Goal: Task Accomplishment & Management: Manage account settings

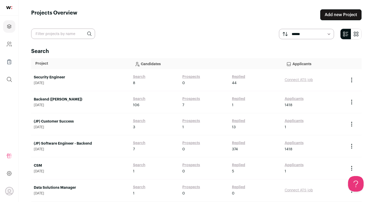
click at [47, 79] on link "Security Engineer" at bounding box center [81, 77] width 94 height 5
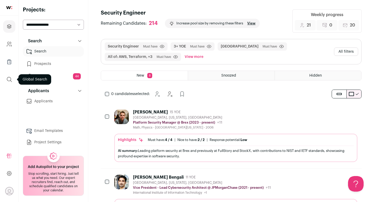
click at [10, 81] on icon "submit" at bounding box center [9, 79] width 6 height 6
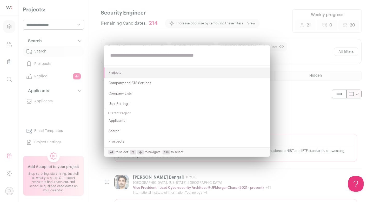
paste input "**********"
type input "**********"
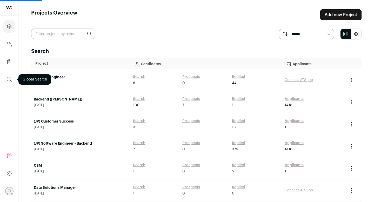
click at [10, 81] on icon "submit" at bounding box center [9, 79] width 5 height 5
click at [9, 83] on button "submit" at bounding box center [9, 79] width 12 height 12
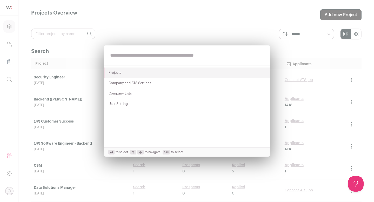
paste input "**********"
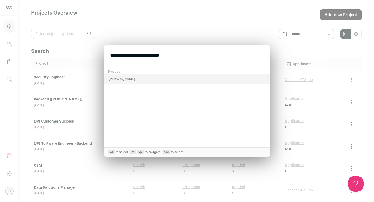
type input "**********"
click at [115, 77] on button "[PERSON_NAME]" at bounding box center [187, 79] width 166 height 10
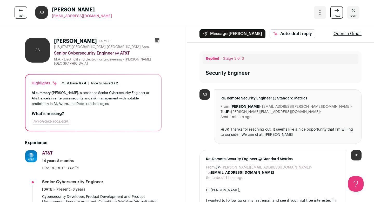
click at [158, 40] on icon at bounding box center [157, 40] width 5 height 5
click at [354, 15] on span "esc" at bounding box center [353, 16] width 5 height 4
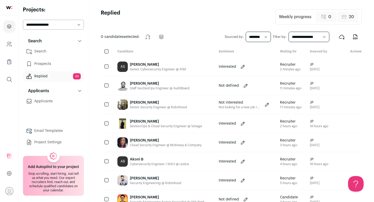
click at [42, 50] on link "Search" at bounding box center [53, 51] width 61 height 10
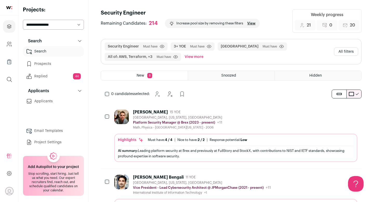
click at [228, 112] on div "[PERSON_NAME] 15 YOE [GEOGRAPHIC_DATA], [US_STATE], [GEOGRAPHIC_DATA] Platform …" at bounding box center [235, 120] width 243 height 20
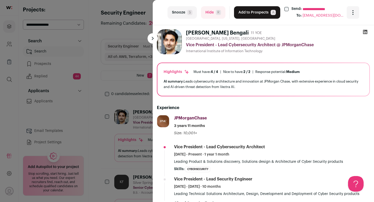
click at [241, 11] on button "Add to Prospects A" at bounding box center [257, 12] width 46 height 12
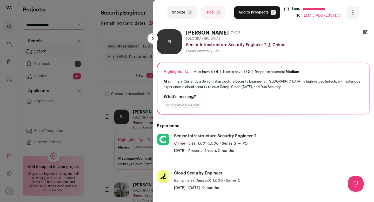
click at [251, 16] on button "Add to Prospects A" at bounding box center [257, 12] width 46 height 12
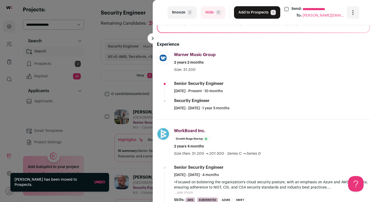
scroll to position [57, 0]
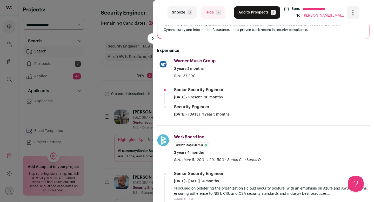
click at [249, 14] on button "Add to Prospects A" at bounding box center [257, 12] width 46 height 12
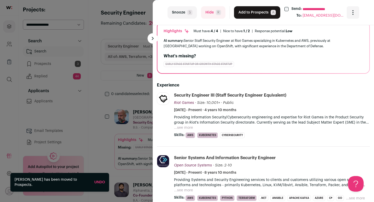
scroll to position [0, 0]
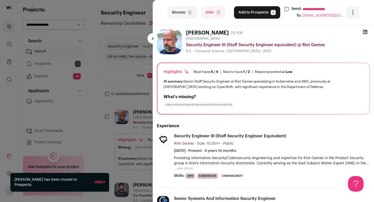
click at [245, 13] on button "Add to Prospects A" at bounding box center [257, 12] width 46 height 12
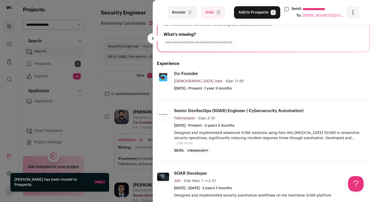
scroll to position [63, 0]
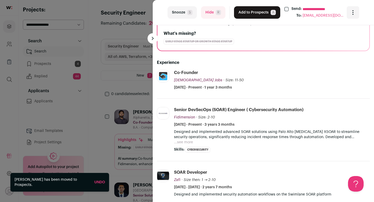
click at [204, 9] on button "Hide R" at bounding box center [213, 12] width 24 height 12
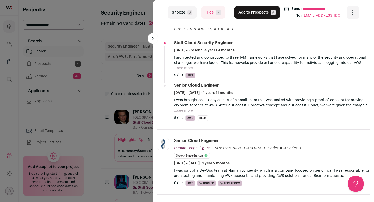
scroll to position [94, 0]
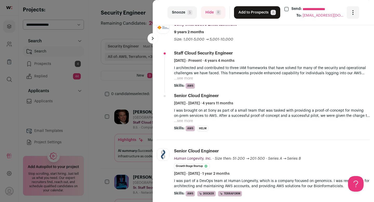
click at [186, 79] on button "...see more" at bounding box center [183, 78] width 19 height 5
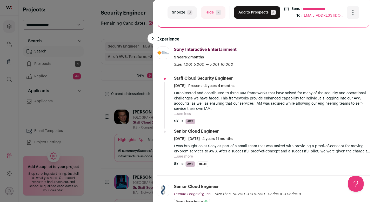
scroll to position [32, 0]
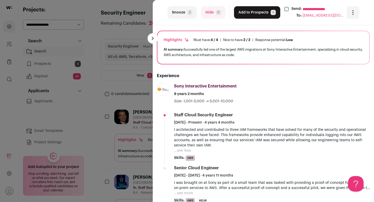
click at [255, 16] on button "Add to Prospects A" at bounding box center [257, 12] width 46 height 12
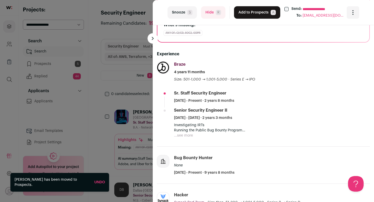
scroll to position [78, 0]
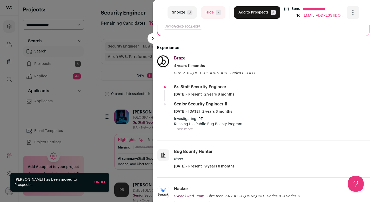
click at [184, 130] on button "...see more" at bounding box center [183, 129] width 19 height 5
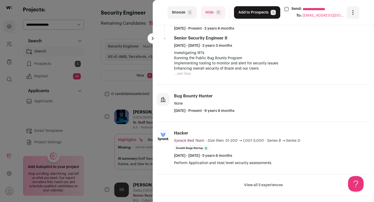
scroll to position [166, 0]
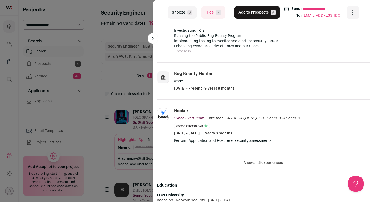
click at [263, 163] on button "View all 5 experiences" at bounding box center [263, 162] width 39 height 5
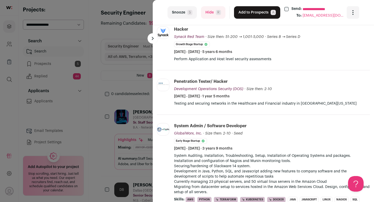
scroll to position [0, 0]
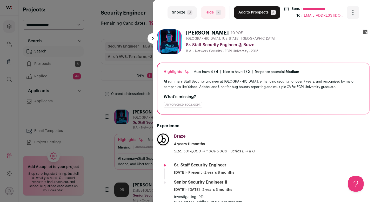
click at [252, 14] on button "Add to Prospects A" at bounding box center [257, 12] width 46 height 12
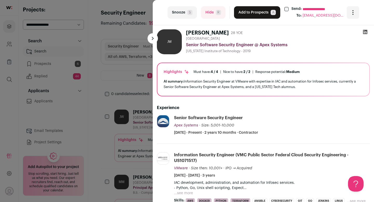
click at [247, 15] on button "Add to Prospects A" at bounding box center [257, 12] width 46 height 12
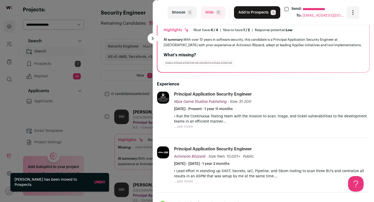
scroll to position [1, 0]
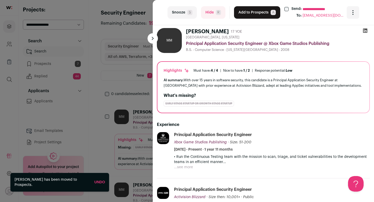
click at [249, 14] on button "Add to Prospects A" at bounding box center [257, 12] width 46 height 12
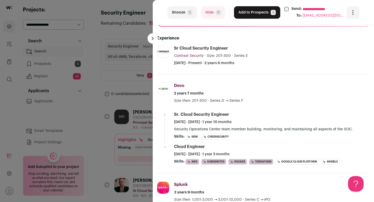
scroll to position [90, 0]
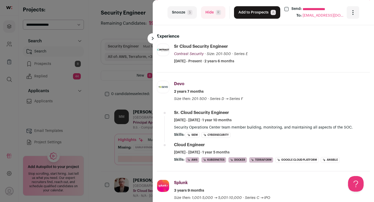
click at [250, 14] on button "Add to Prospects A" at bounding box center [257, 12] width 46 height 12
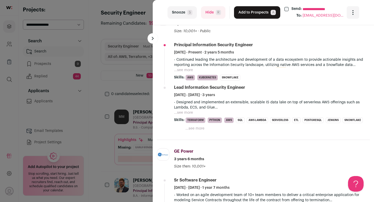
scroll to position [89, 0]
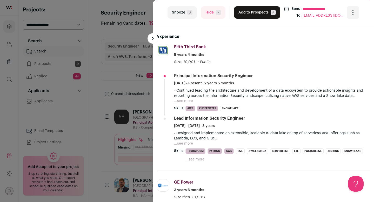
click at [246, 14] on button "Add to Prospects A" at bounding box center [257, 12] width 46 height 12
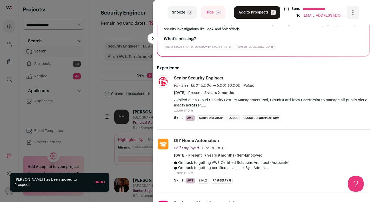
scroll to position [53, 0]
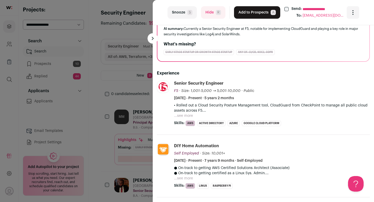
click at [188, 117] on button "...see more" at bounding box center [183, 115] width 19 height 5
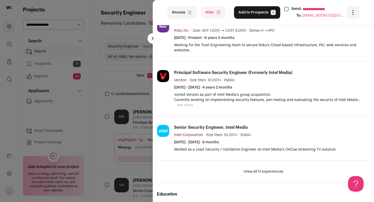
scroll to position [52, 0]
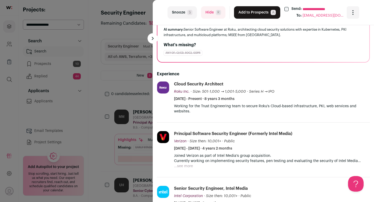
click at [248, 14] on button "Add to Prospects A" at bounding box center [257, 12] width 46 height 12
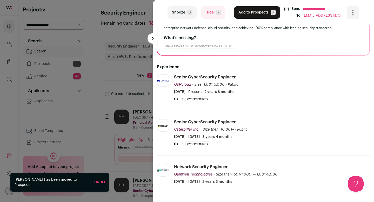
scroll to position [0, 0]
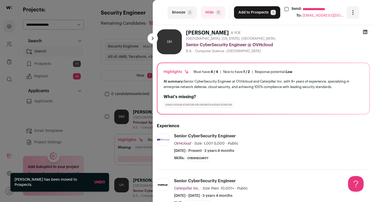
click at [245, 12] on button "Add to Prospects A" at bounding box center [257, 12] width 46 height 12
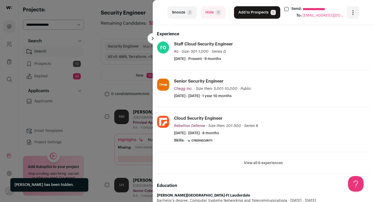
scroll to position [116, 0]
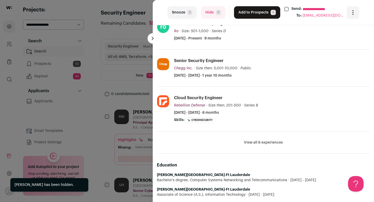
click at [254, 140] on button "View all 6 experiences" at bounding box center [263, 142] width 39 height 5
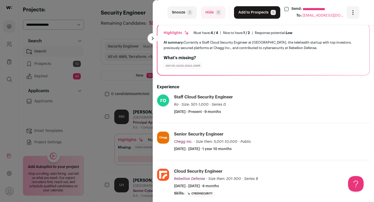
scroll to position [0, 0]
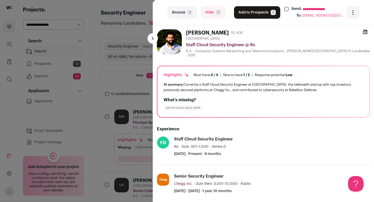
click at [250, 15] on button "Add to Prospects A" at bounding box center [257, 12] width 46 height 12
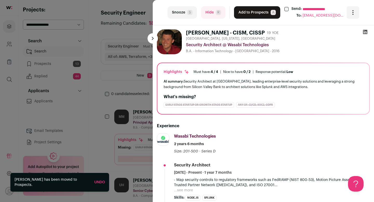
click at [248, 10] on button "Add to Prospects A" at bounding box center [257, 12] width 46 height 12
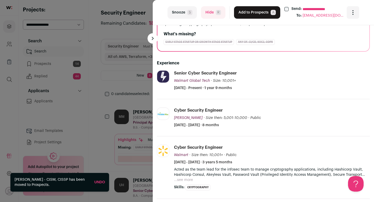
scroll to position [66, 0]
click at [248, 13] on button "Add to Prospects A" at bounding box center [257, 12] width 46 height 12
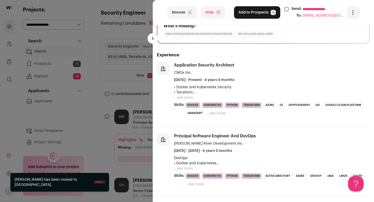
scroll to position [75, 0]
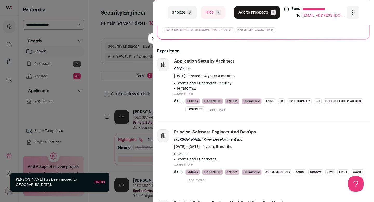
click at [210, 12] on button "Hide R" at bounding box center [213, 12] width 24 height 12
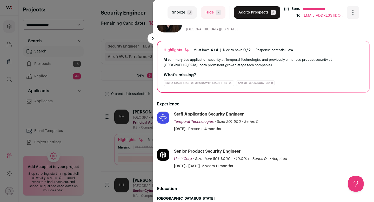
scroll to position [0, 0]
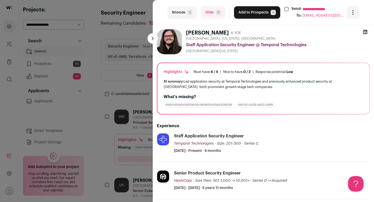
click at [246, 12] on button "Add to Prospects A" at bounding box center [257, 12] width 46 height 12
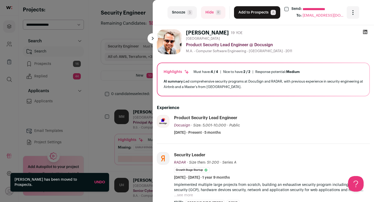
click at [251, 16] on button "Add to Prospects A" at bounding box center [257, 12] width 46 height 12
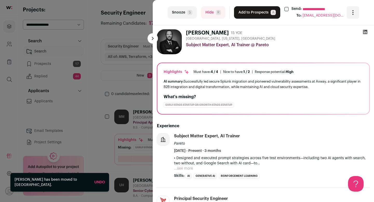
click at [215, 14] on button "Hide R" at bounding box center [213, 12] width 24 height 12
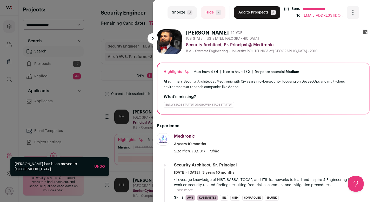
click at [249, 14] on button "Add to Prospects A" at bounding box center [257, 12] width 46 height 12
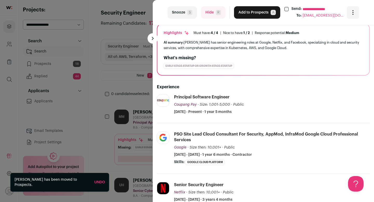
scroll to position [40, 0]
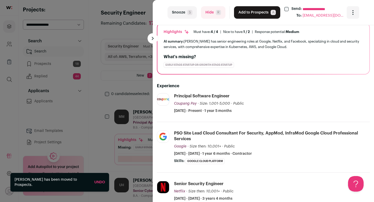
click at [247, 12] on button "Add to Prospects A" at bounding box center [257, 12] width 46 height 12
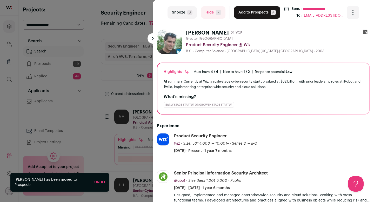
click at [247, 12] on button "Add to Prospects A" at bounding box center [257, 12] width 46 height 12
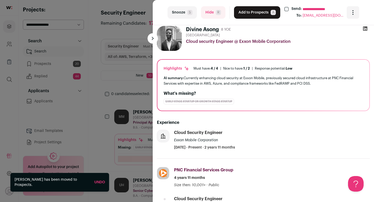
scroll to position [0, 0]
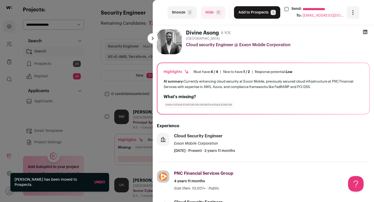
click at [105, 88] on div "**********" at bounding box center [187, 101] width 374 height 202
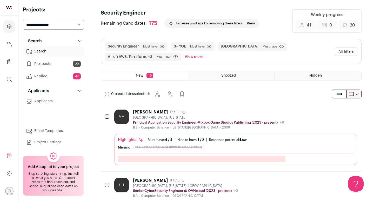
click at [48, 66] on link "Prospects 20" at bounding box center [53, 64] width 61 height 10
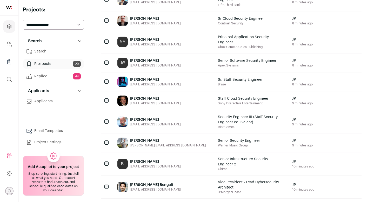
scroll to position [283, 0]
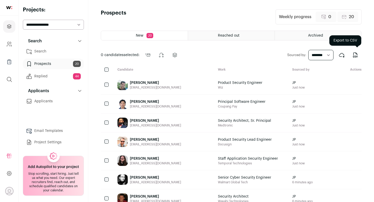
click at [357, 56] on icon "Export to CSV" at bounding box center [355, 55] width 6 height 6
